Goal: Task Accomplishment & Management: Use online tool/utility

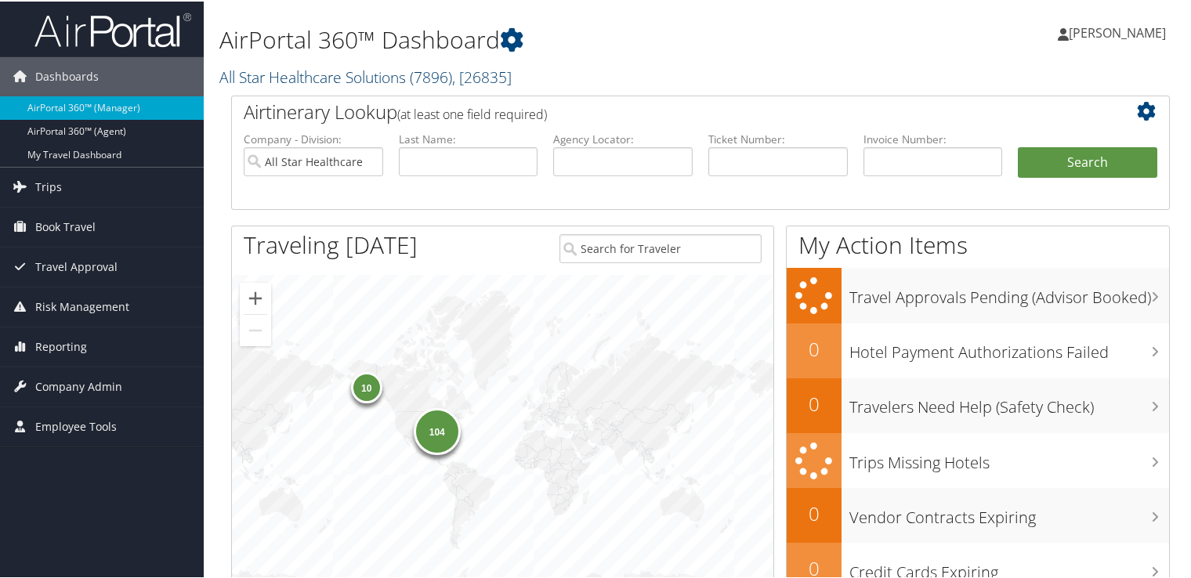
click at [345, 74] on link "All Star Healthcare Solutions ( 7896 ) , [ 26835 ]" at bounding box center [365, 75] width 292 height 21
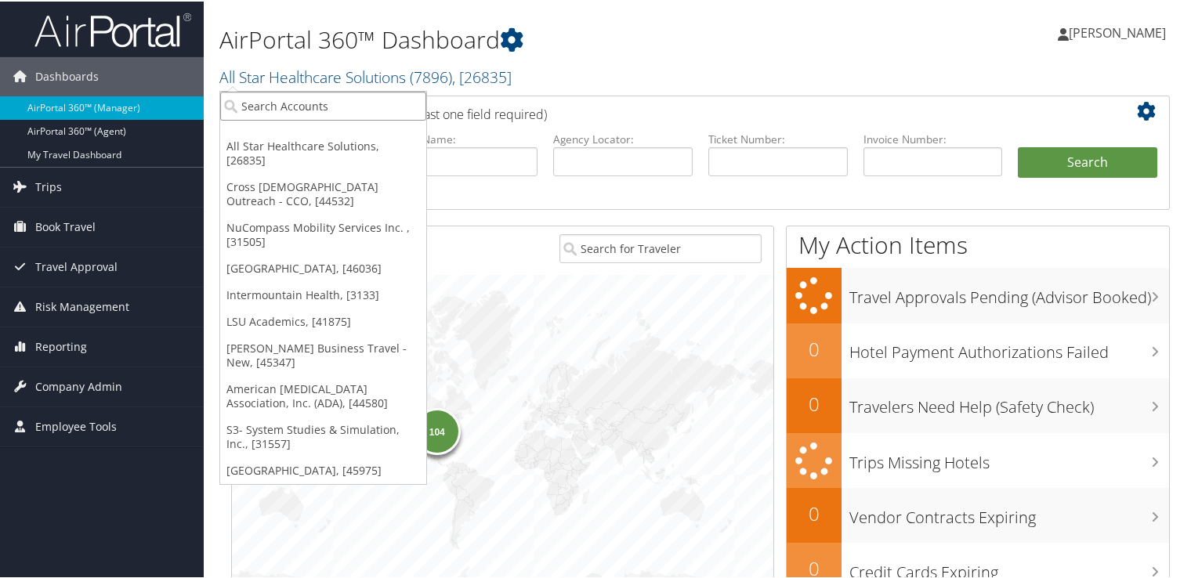
click at [335, 112] on input "search" at bounding box center [323, 104] width 206 height 29
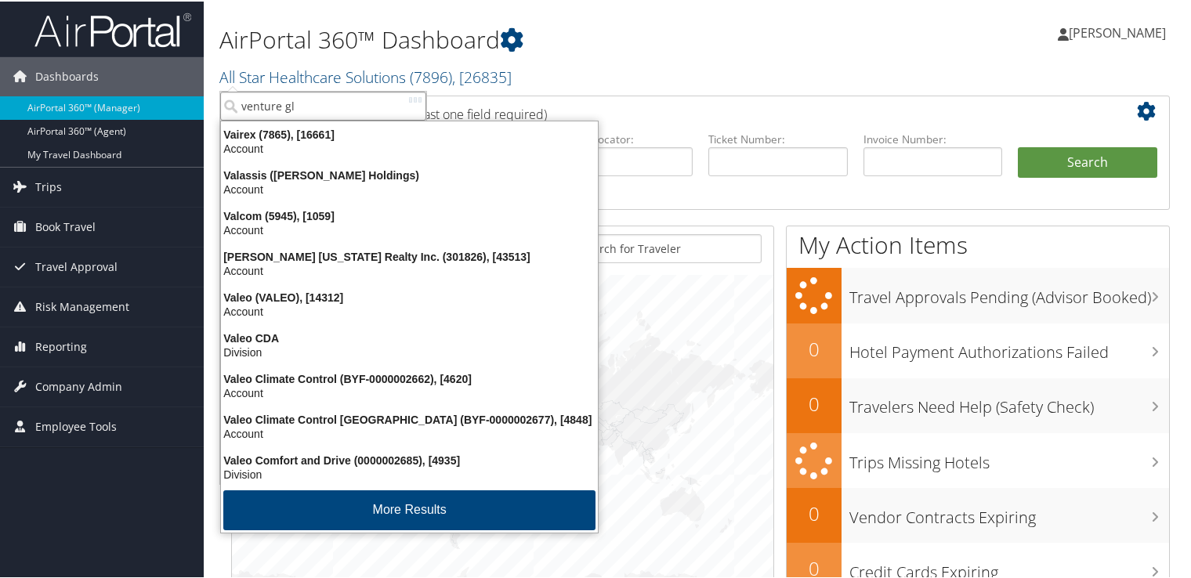
type input "venture glo"
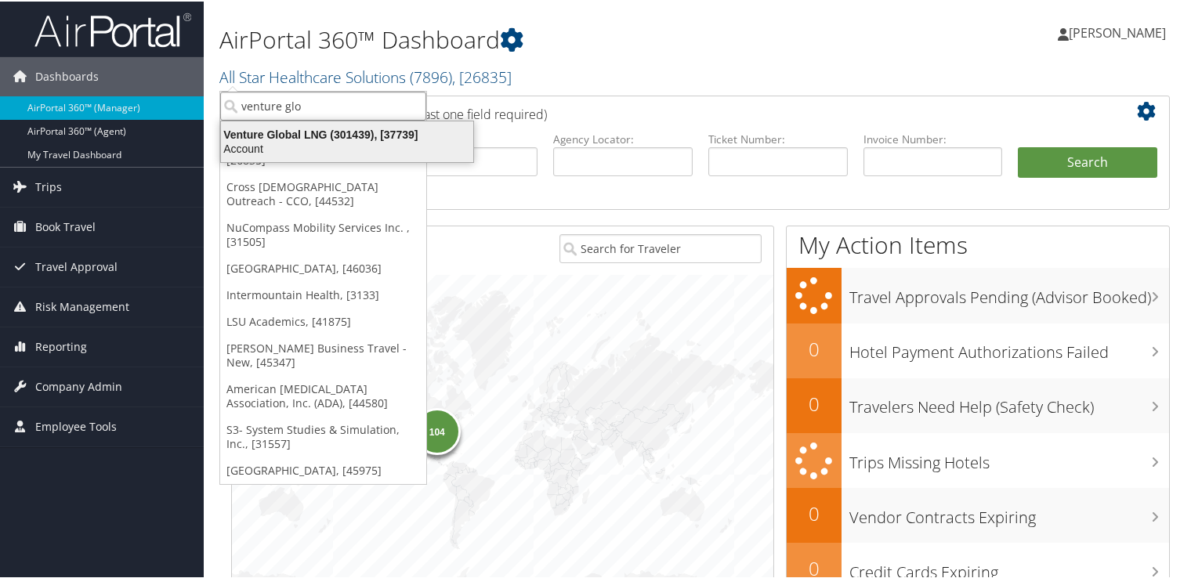
click at [344, 130] on div "Venture Global LNG (301439), [37739]" at bounding box center [347, 133] width 271 height 14
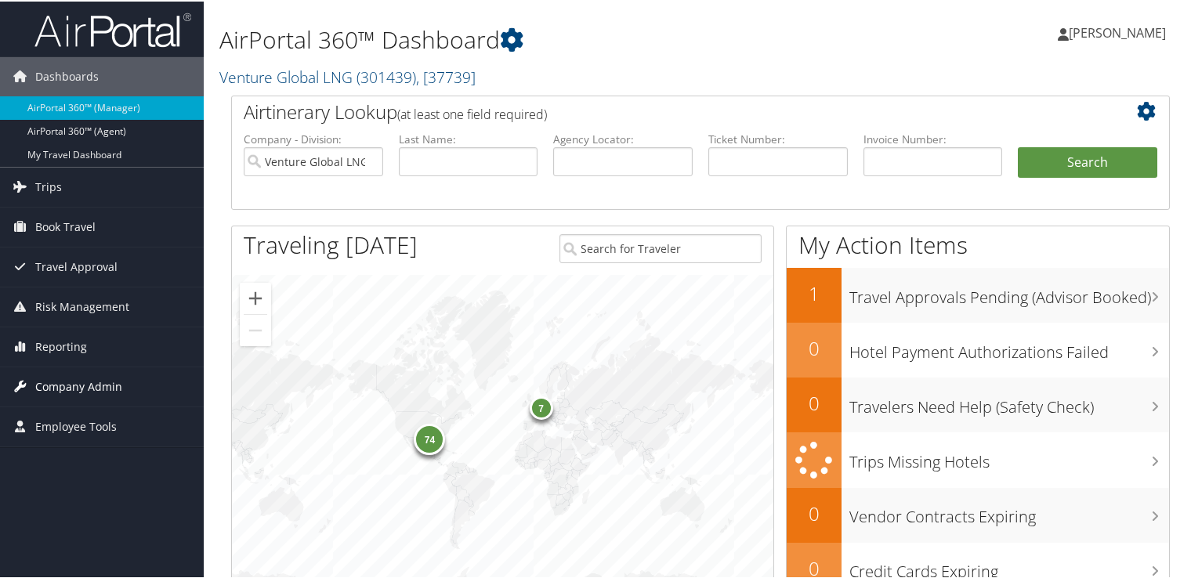
click at [121, 386] on link "Company Admin" at bounding box center [102, 385] width 204 height 39
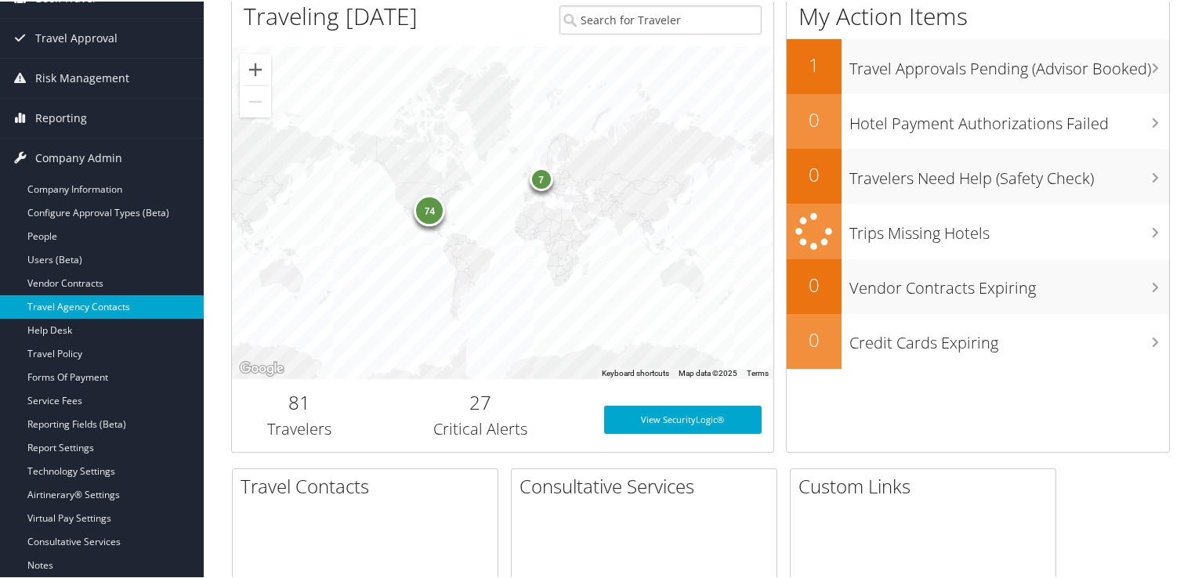
scroll to position [313, 0]
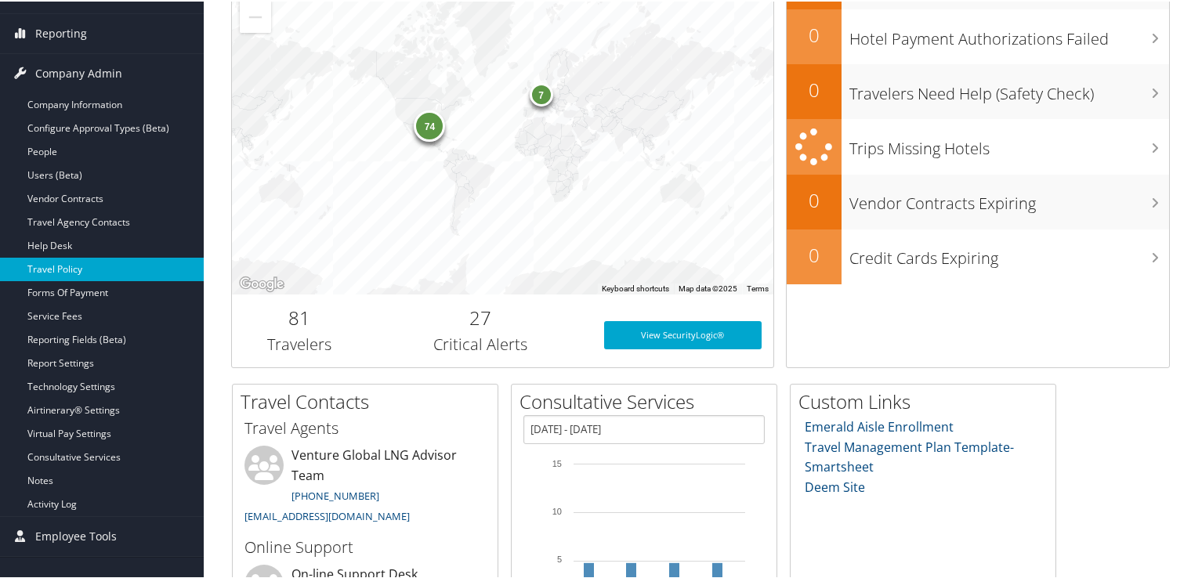
click at [108, 266] on link "Travel Policy" at bounding box center [102, 268] width 204 height 24
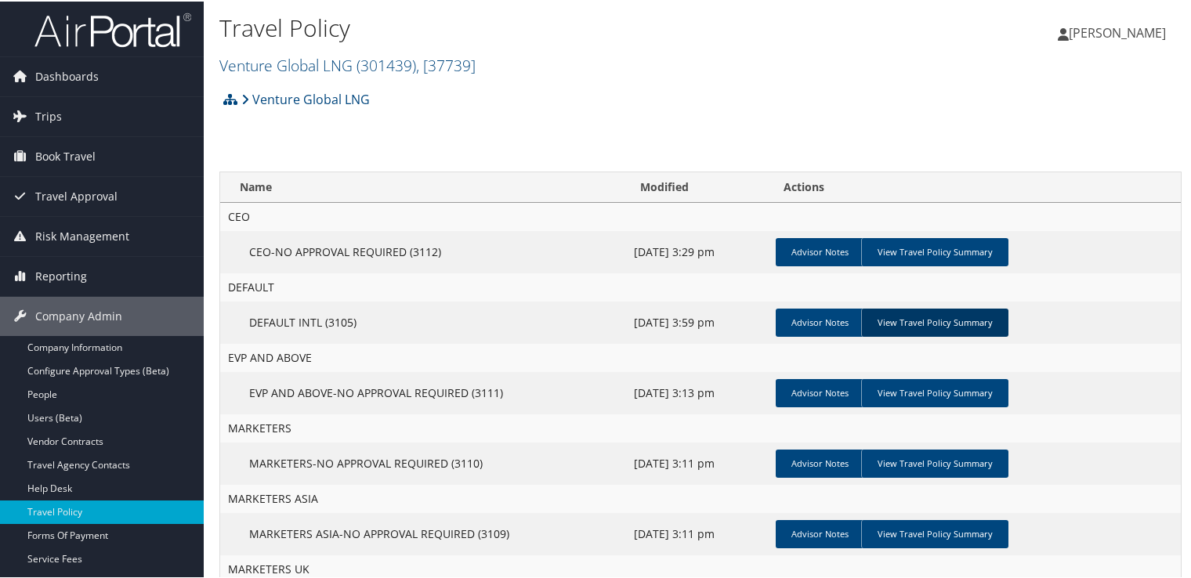
click at [948, 328] on link "View Travel Policy Summary" at bounding box center [934, 321] width 147 height 28
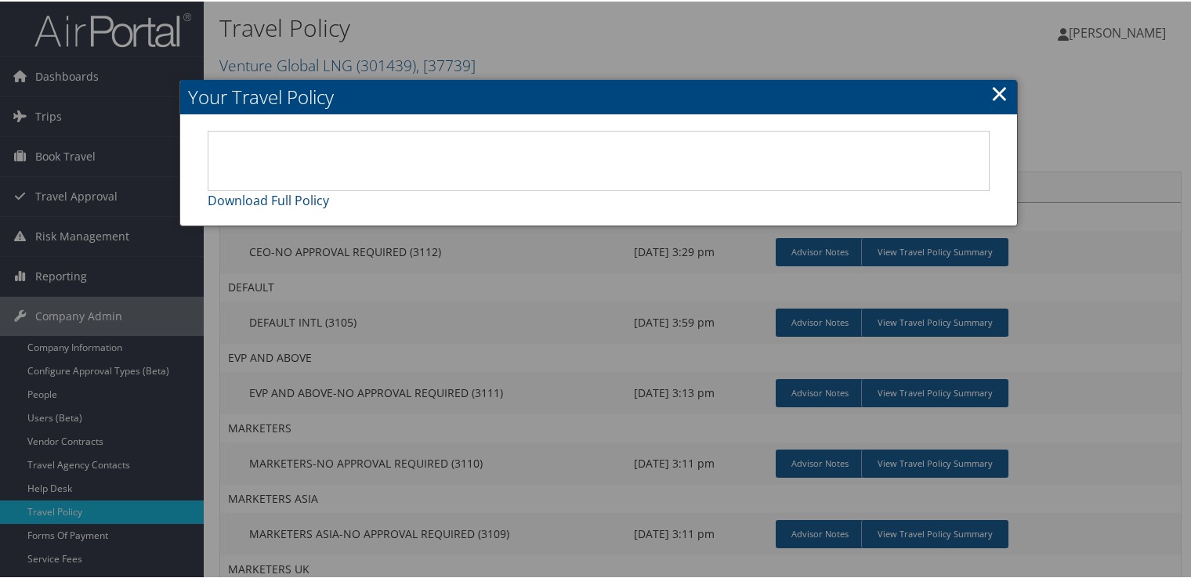
click at [1000, 86] on link "×" at bounding box center [999, 91] width 18 height 31
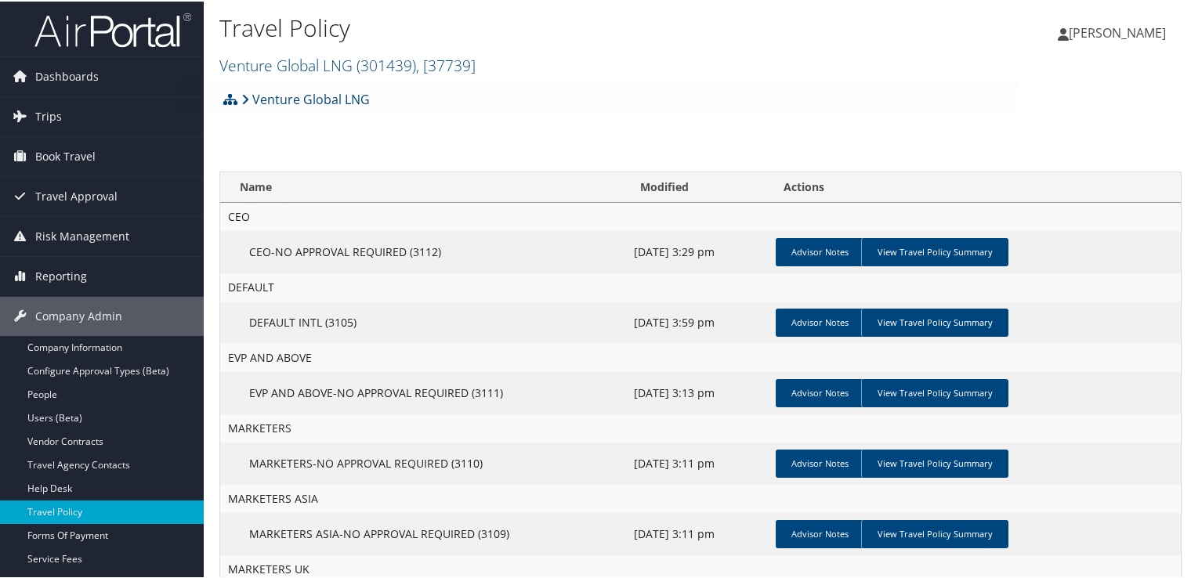
scroll to position [313, 0]
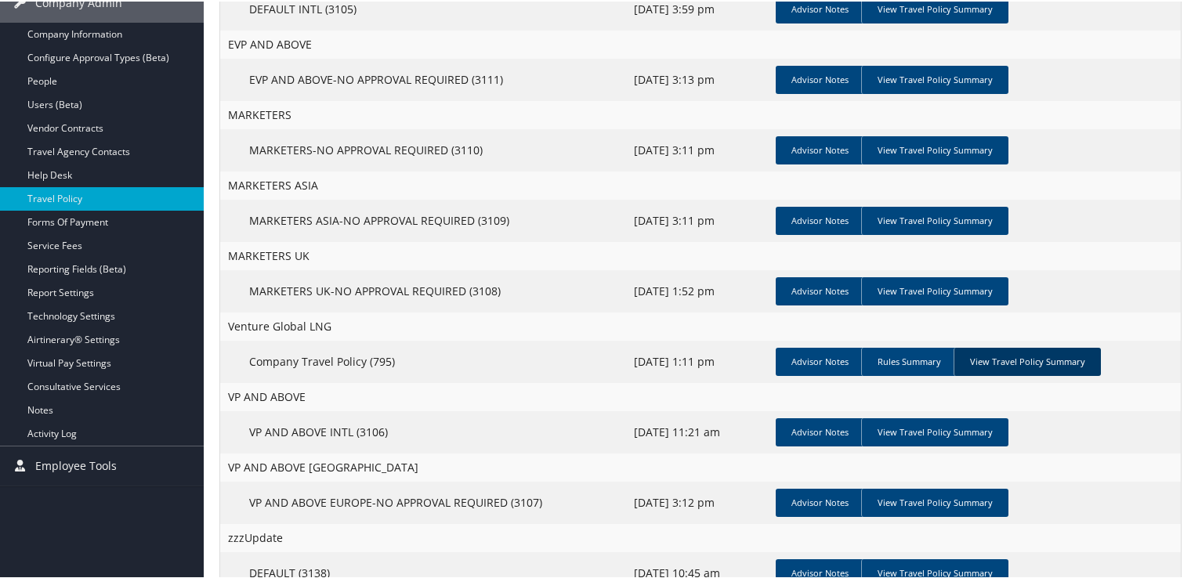
click at [997, 357] on link "View Travel Policy Summary" at bounding box center [1027, 360] width 147 height 28
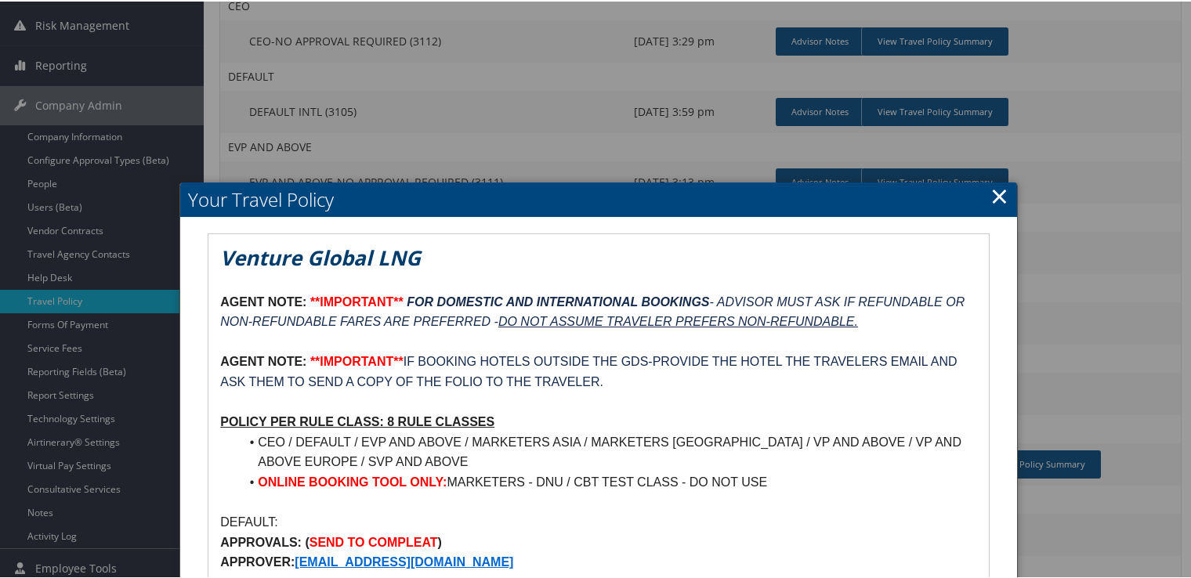
scroll to position [78, 0]
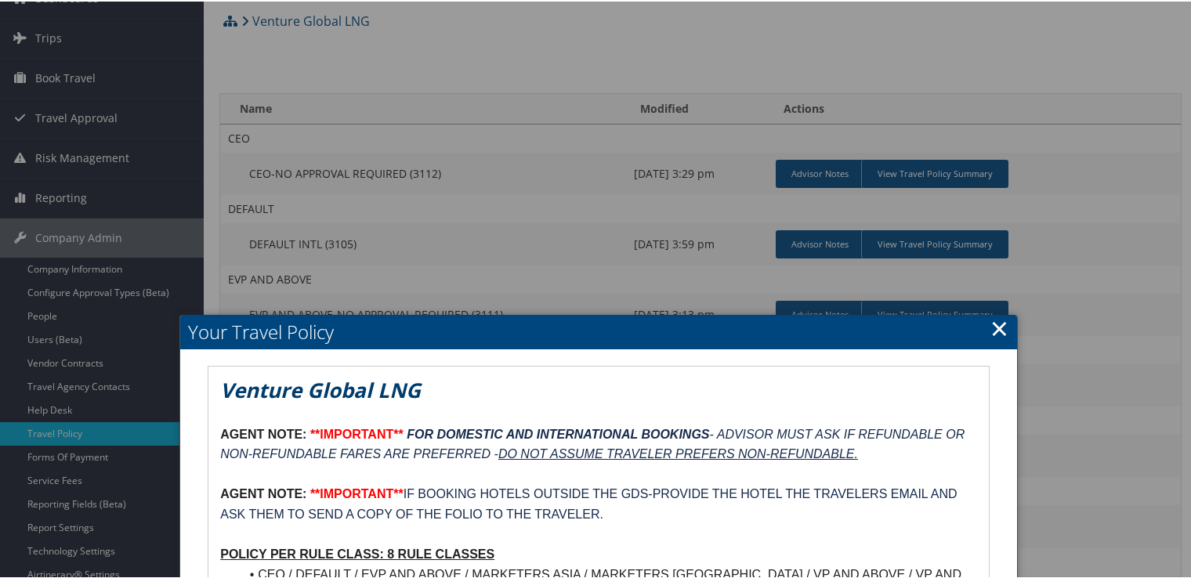
drag, startPoint x: 1000, startPoint y: 334, endPoint x: 969, endPoint y: 327, distance: 31.4
click at [1000, 333] on link "×" at bounding box center [999, 326] width 18 height 31
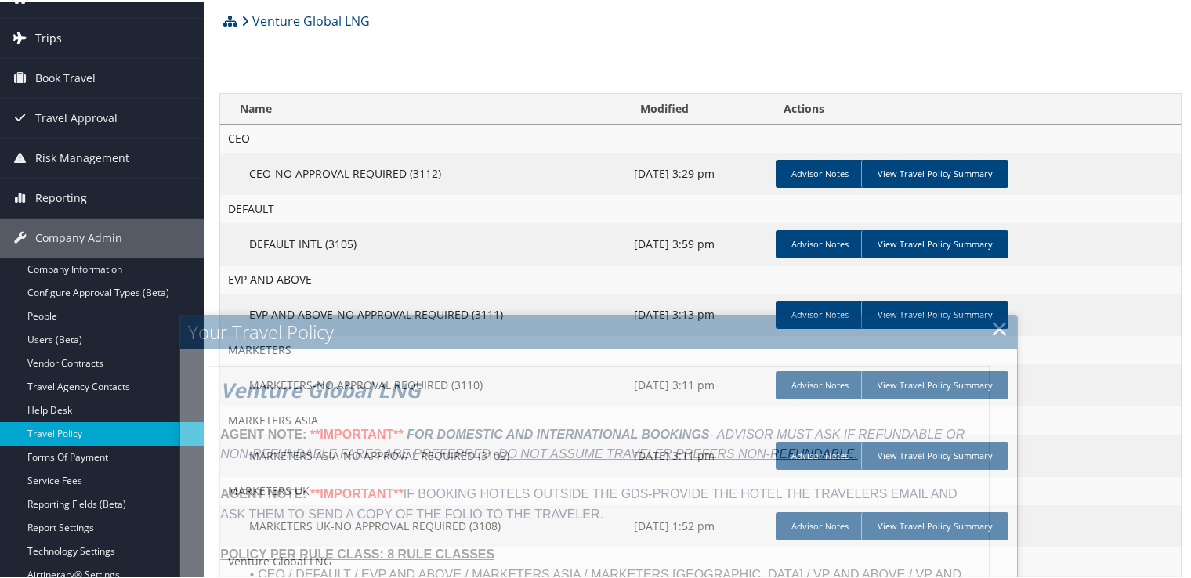
scroll to position [0, 0]
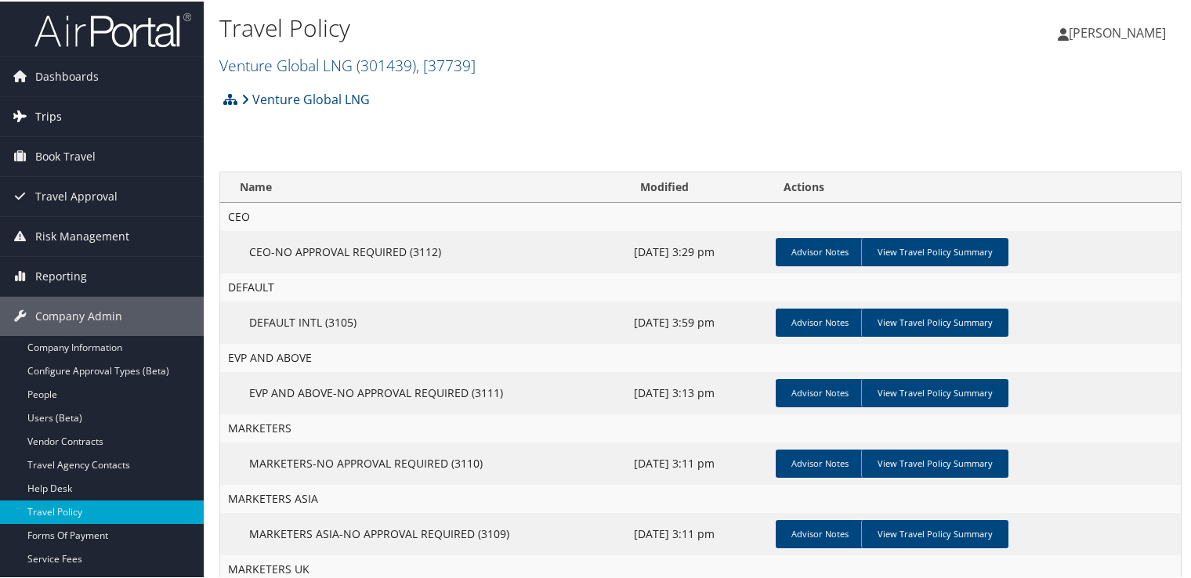
click at [85, 112] on link "Trips" at bounding box center [102, 115] width 204 height 39
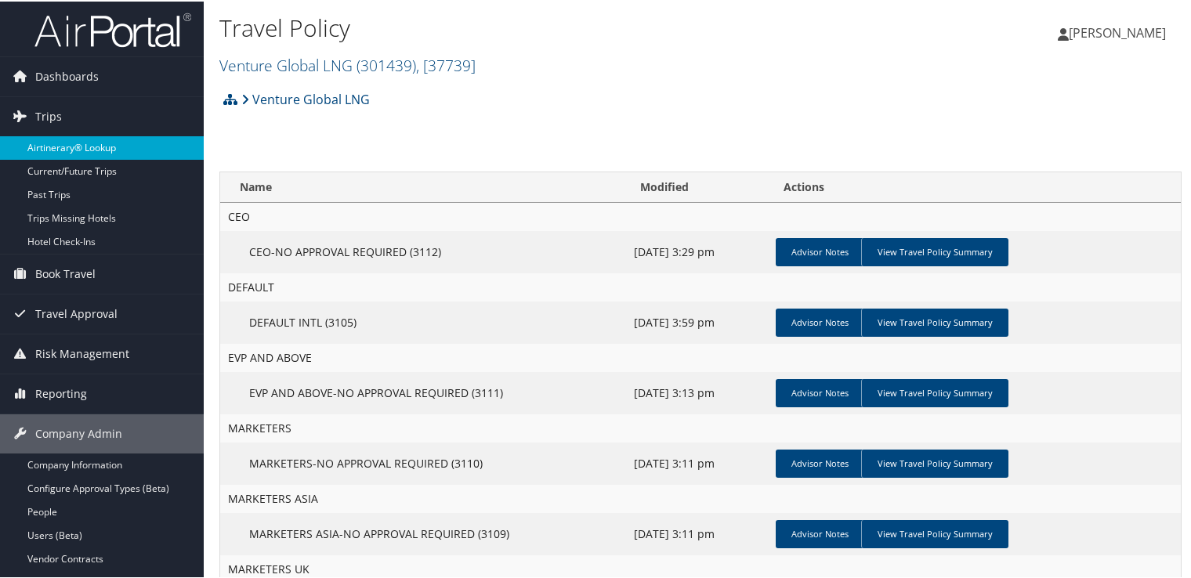
click at [98, 149] on link "Airtinerary® Lookup" at bounding box center [102, 147] width 204 height 24
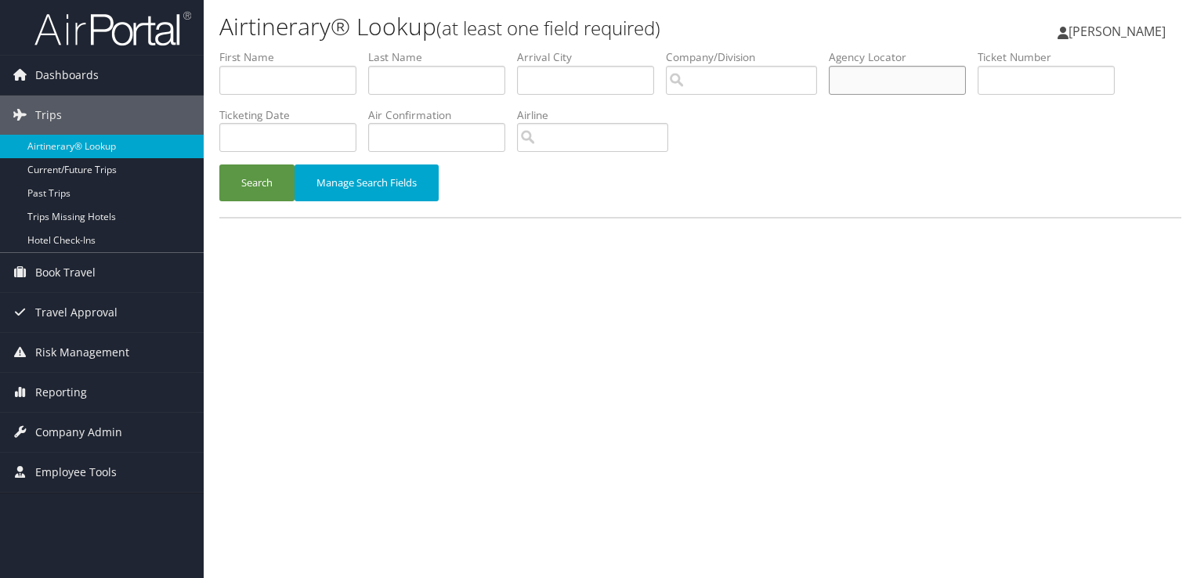
click at [869, 83] on input "text" at bounding box center [897, 80] width 137 height 29
paste input "D994J8"
type input "D994J8"
click at [273, 181] on button "Search" at bounding box center [256, 183] width 75 height 37
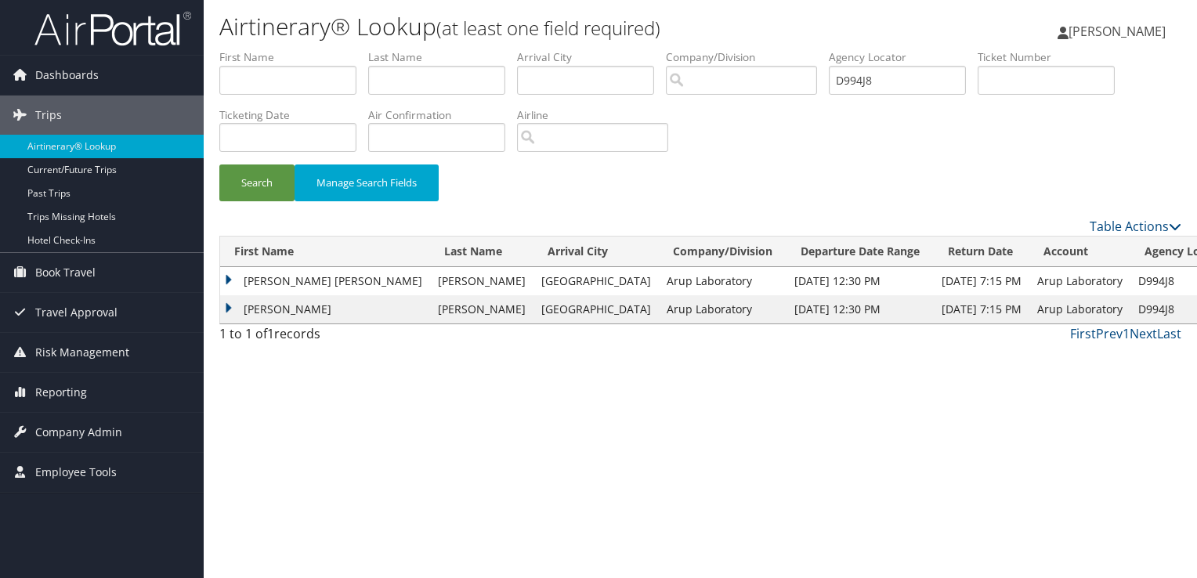
click at [288, 280] on td "BRIANNA NICOLE" at bounding box center [325, 281] width 210 height 28
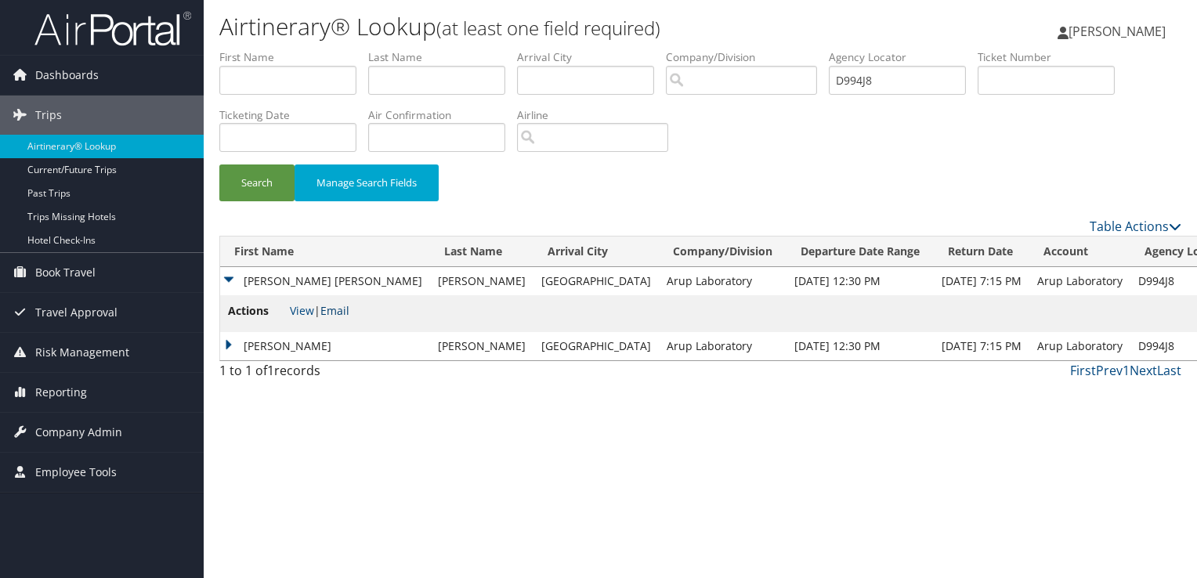
click at [341, 314] on link "Email" at bounding box center [334, 310] width 29 height 15
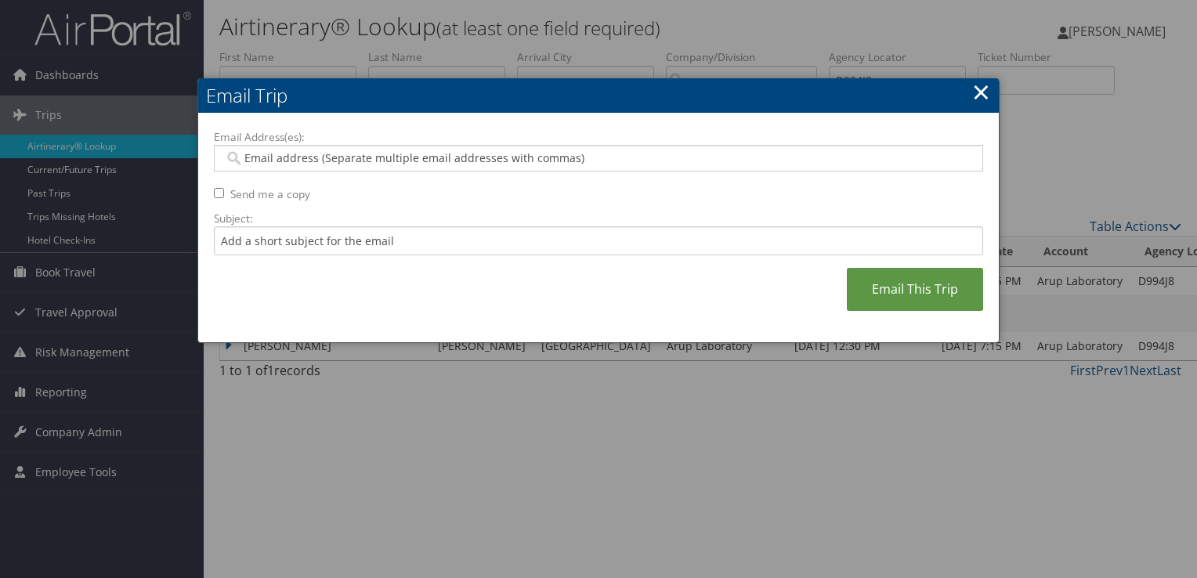
click at [389, 146] on div at bounding box center [598, 158] width 769 height 27
paste input "holliann.cottrell@aruplab.com"
type input "holliann.cottrell@aruplab.com"
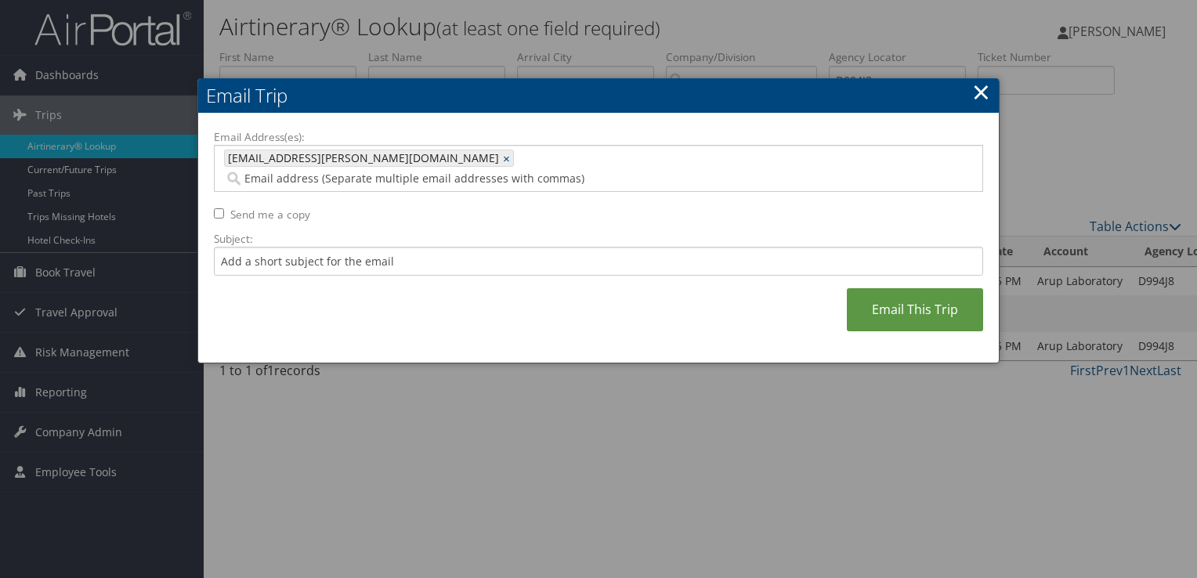
click at [332, 231] on label "Subject:" at bounding box center [598, 239] width 769 height 16
click at [332, 247] on input "Subject:" at bounding box center [598, 261] width 769 height 29
click at [335, 247] on input "Subject:" at bounding box center [598, 261] width 769 height 29
click at [451, 247] on input "Delta Flight Confirmation September 10 -11" at bounding box center [598, 261] width 769 height 29
type input "Delta Flight Confirmation September 21 - 28"
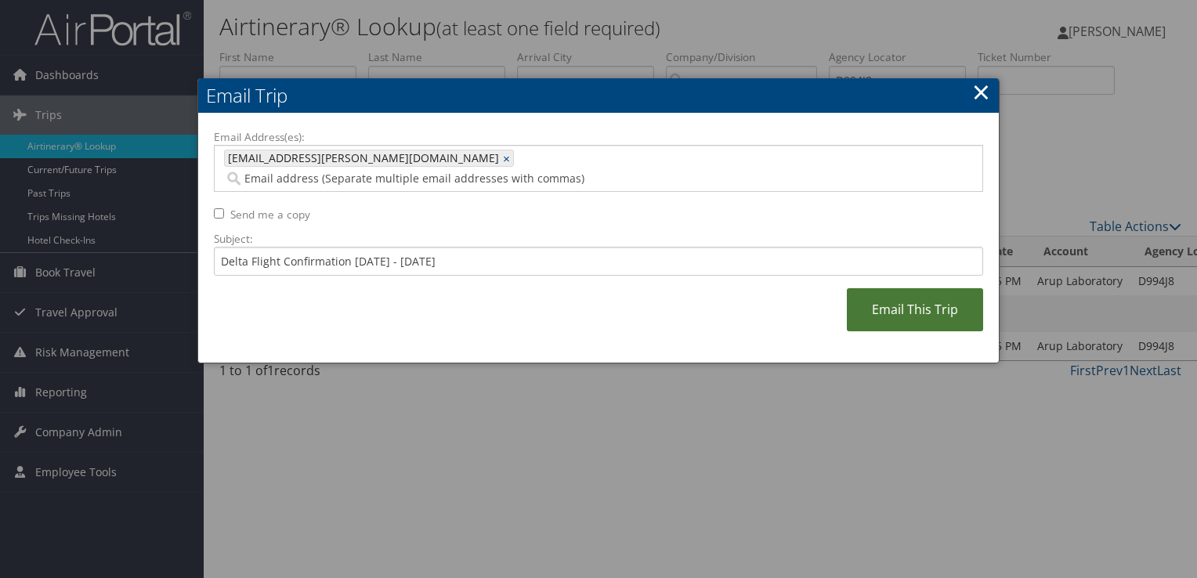
click at [909, 288] on link "Email This Trip" at bounding box center [915, 309] width 136 height 43
